Goal: Navigation & Orientation: Find specific page/section

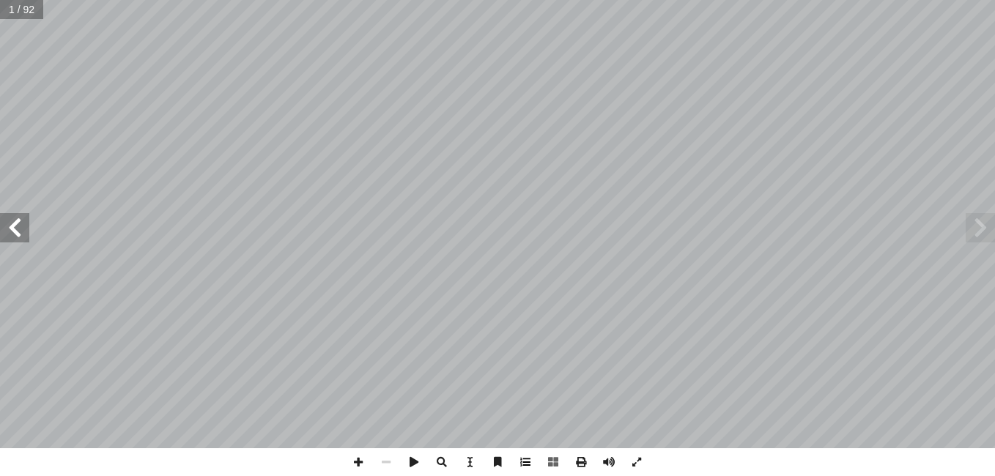
click at [528, 458] on span at bounding box center [526, 463] width 28 height 28
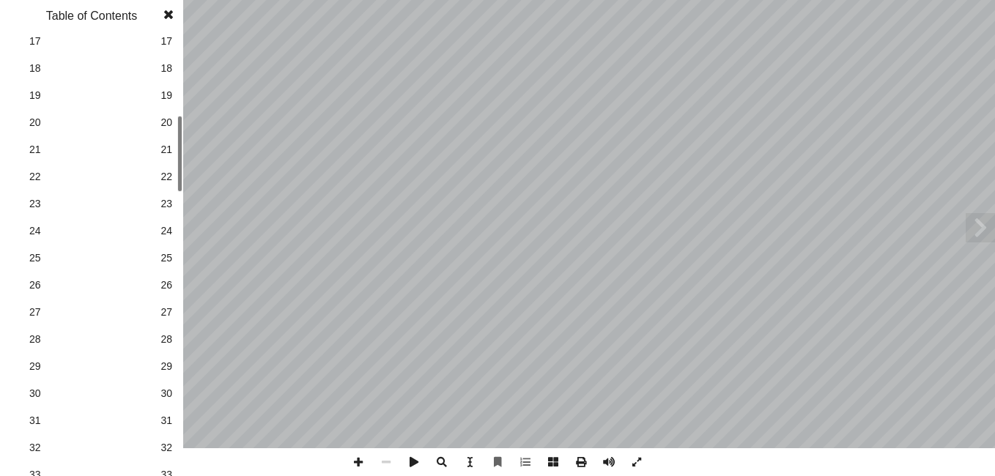
click at [184, 175] on div "ليف: أ ا فريق الت بو هلال أ . سناء � أ � رين � لبد � يمان إ � . أ � ة ياسين ّ .…" at bounding box center [497, 238] width 995 height 476
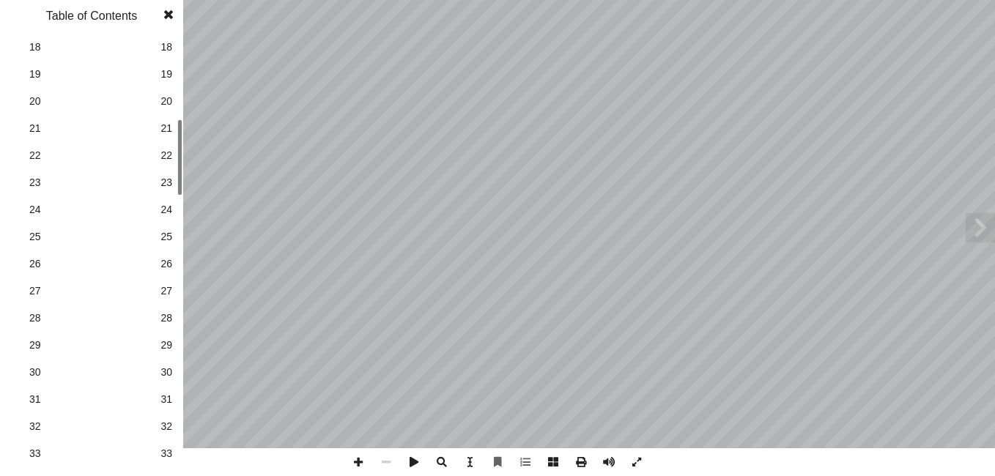
click at [169, 268] on span "26" at bounding box center [167, 264] width 12 height 15
click at [170, 21] on span at bounding box center [168, 14] width 26 height 29
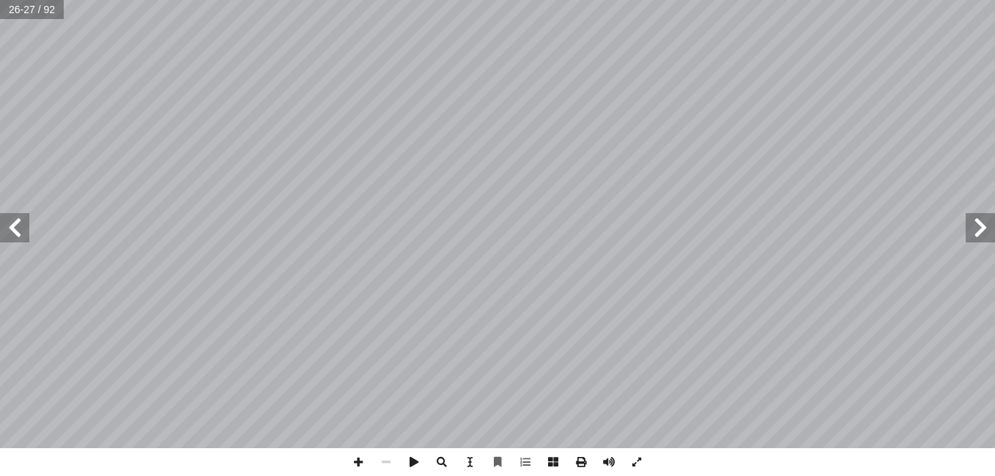
click at [21, 226] on span at bounding box center [14, 227] width 29 height 29
click at [361, 454] on span at bounding box center [358, 463] width 28 height 28
click at [385, 462] on span at bounding box center [386, 463] width 28 height 28
